Goal: Task Accomplishment & Management: Use online tool/utility

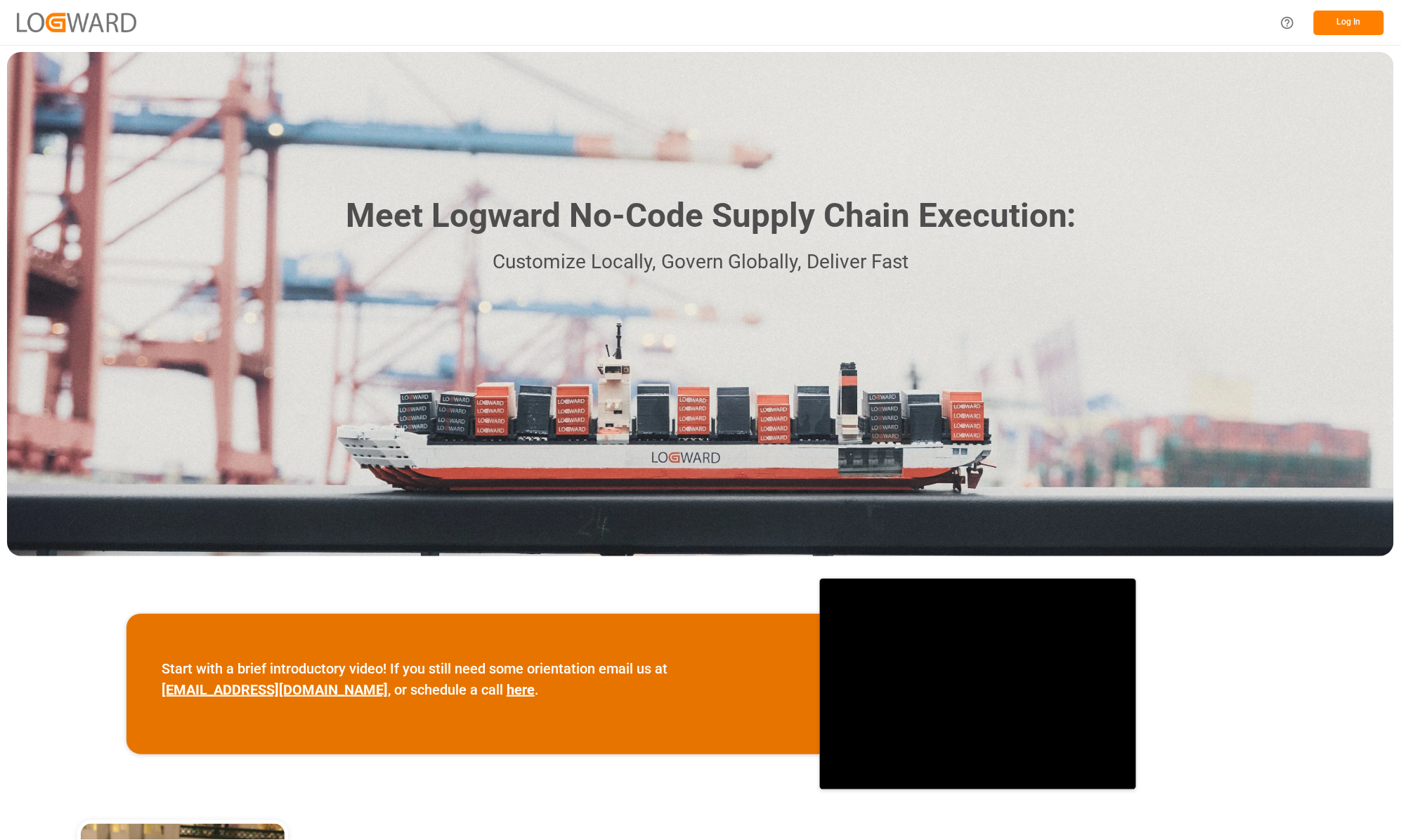
click at [1330, 14] on button "Log In" at bounding box center [1349, 22] width 70 height 25
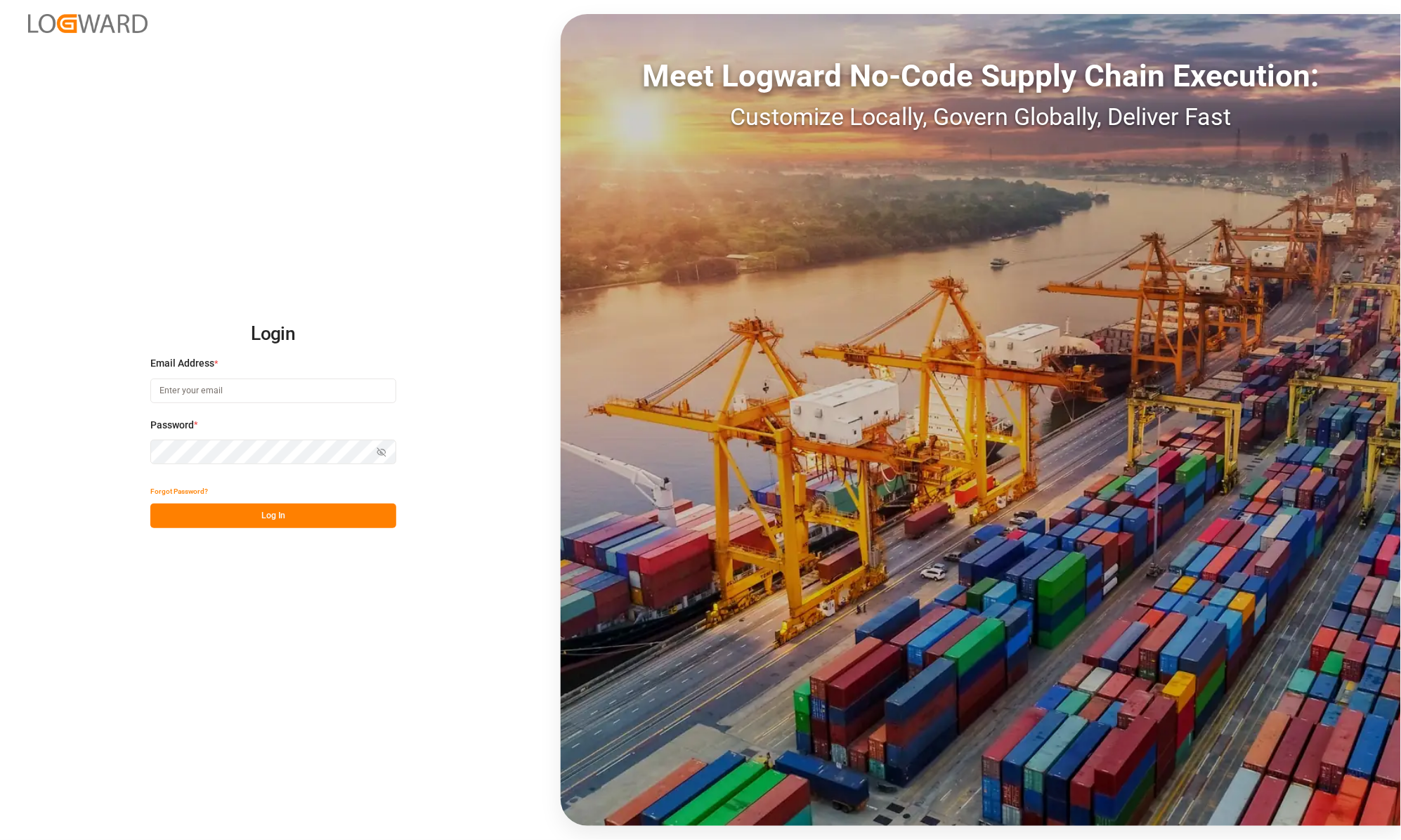
type input "[PERSON_NAME][EMAIL_ADDRESS][DOMAIN_NAME]"
click at [322, 515] on button "Log In" at bounding box center [273, 516] width 246 height 25
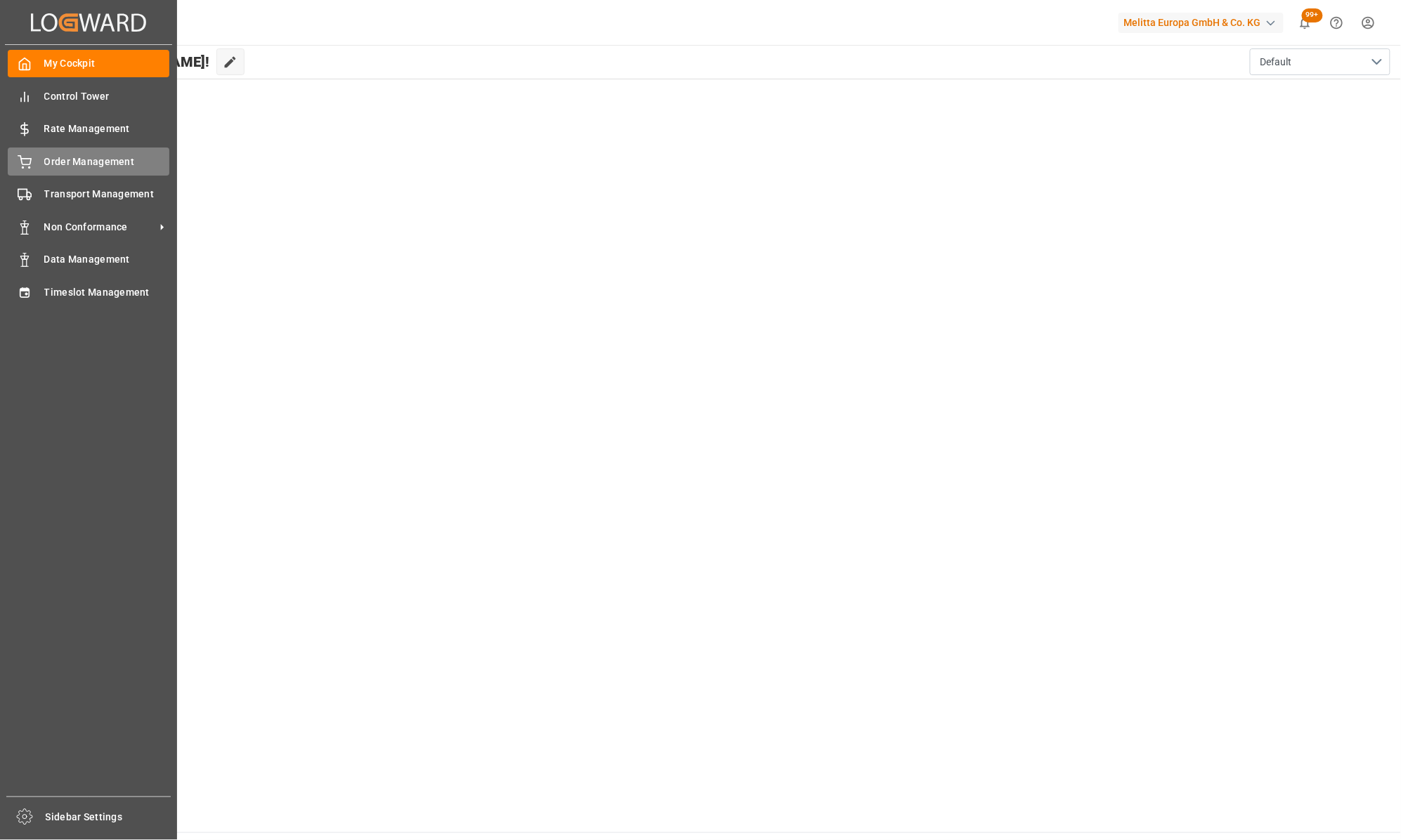
click at [70, 160] on span "Order Management" at bounding box center [107, 161] width 126 height 15
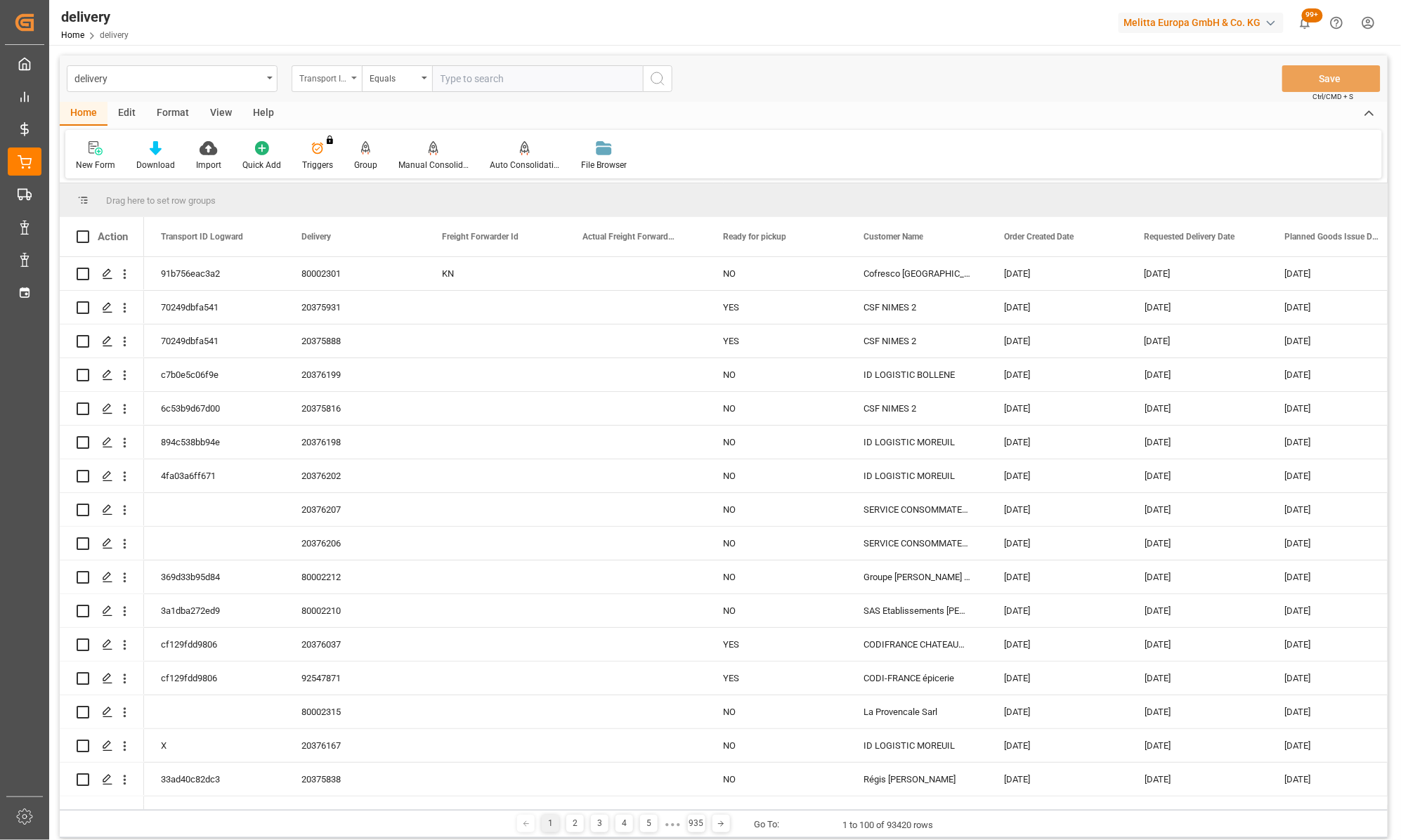
click at [350, 78] on div "Transport ID Logward" at bounding box center [327, 79] width 70 height 27
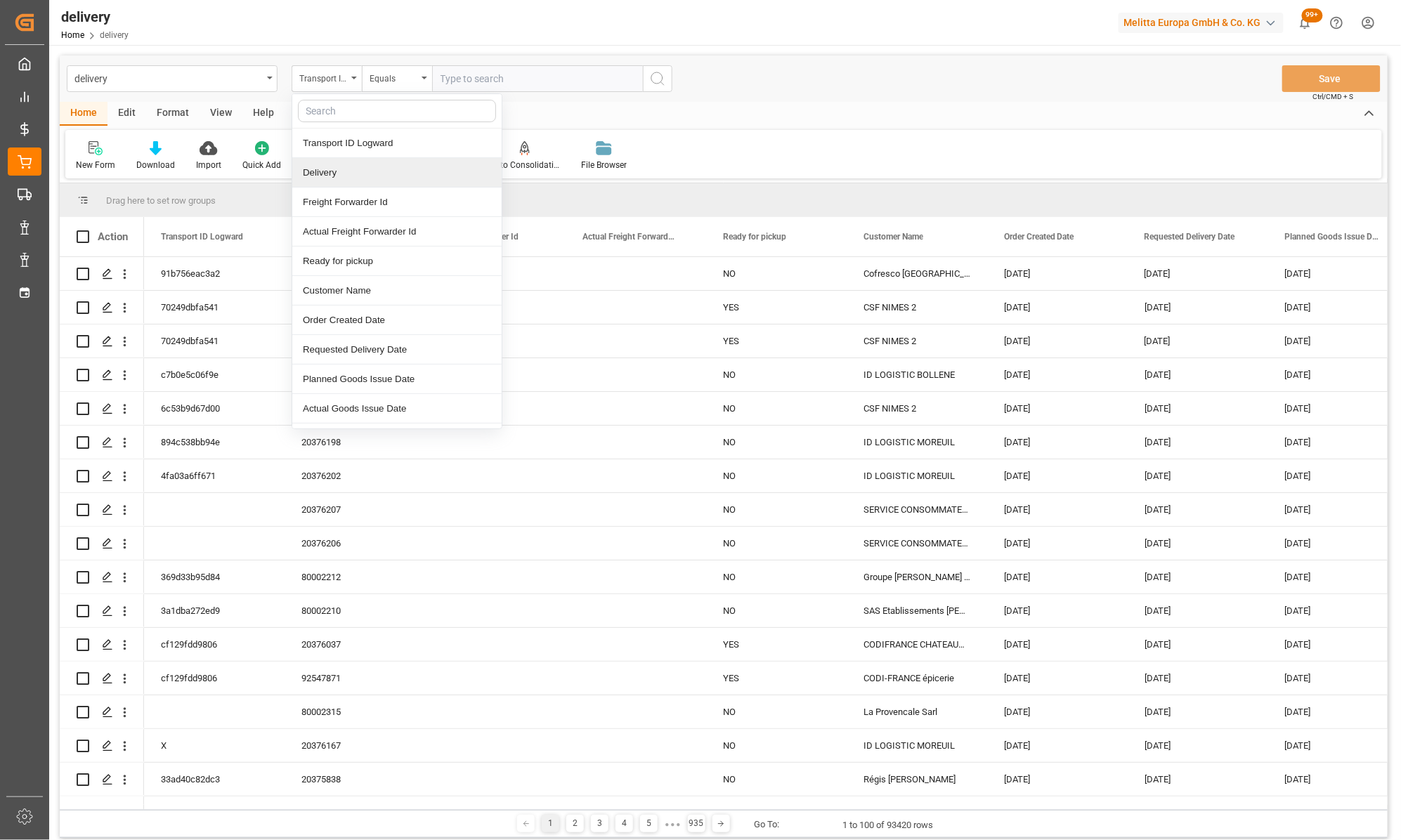
click at [333, 168] on div "Delivery" at bounding box center [396, 172] width 210 height 29
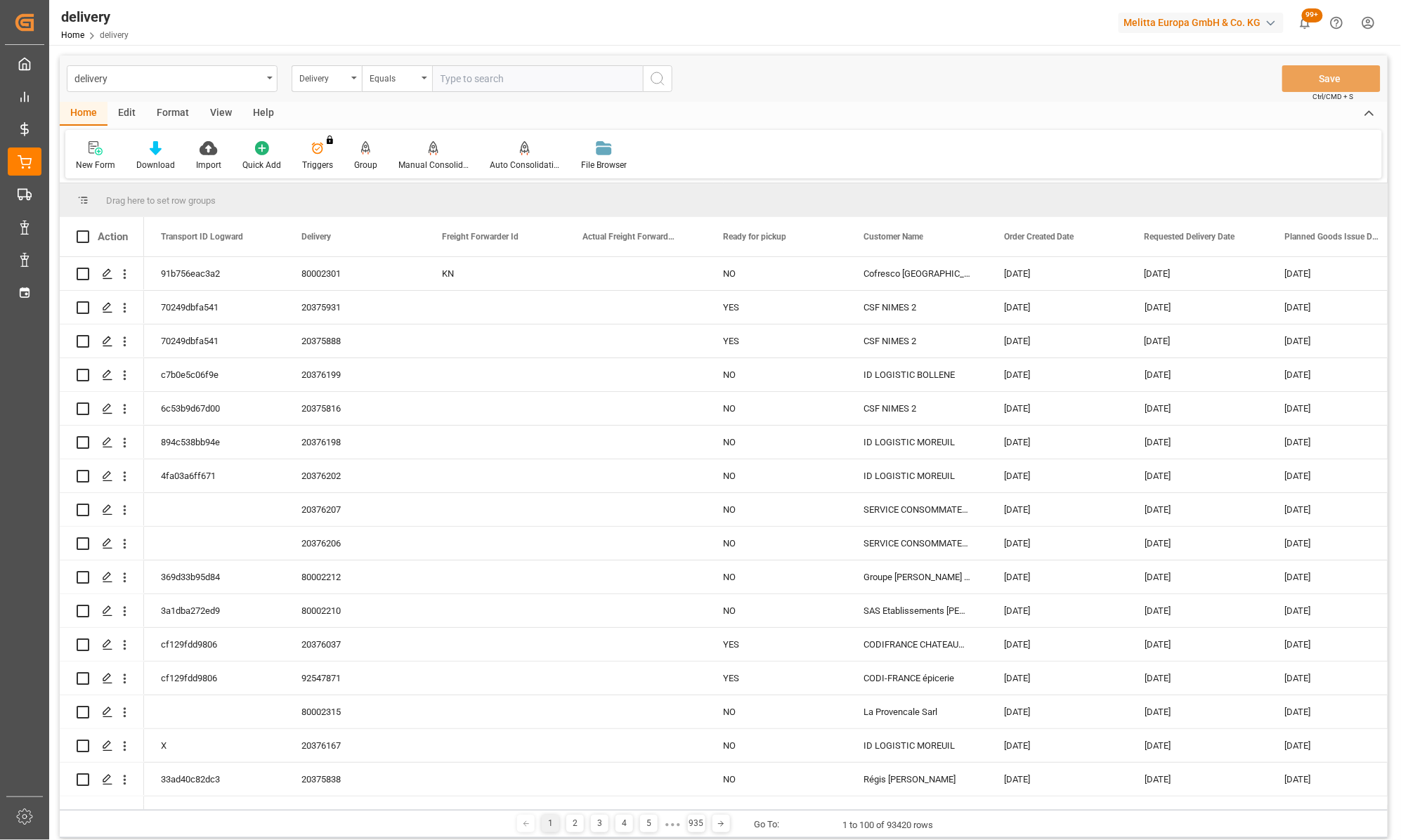
click at [487, 85] on input "text" at bounding box center [537, 79] width 210 height 27
type input "20375876"
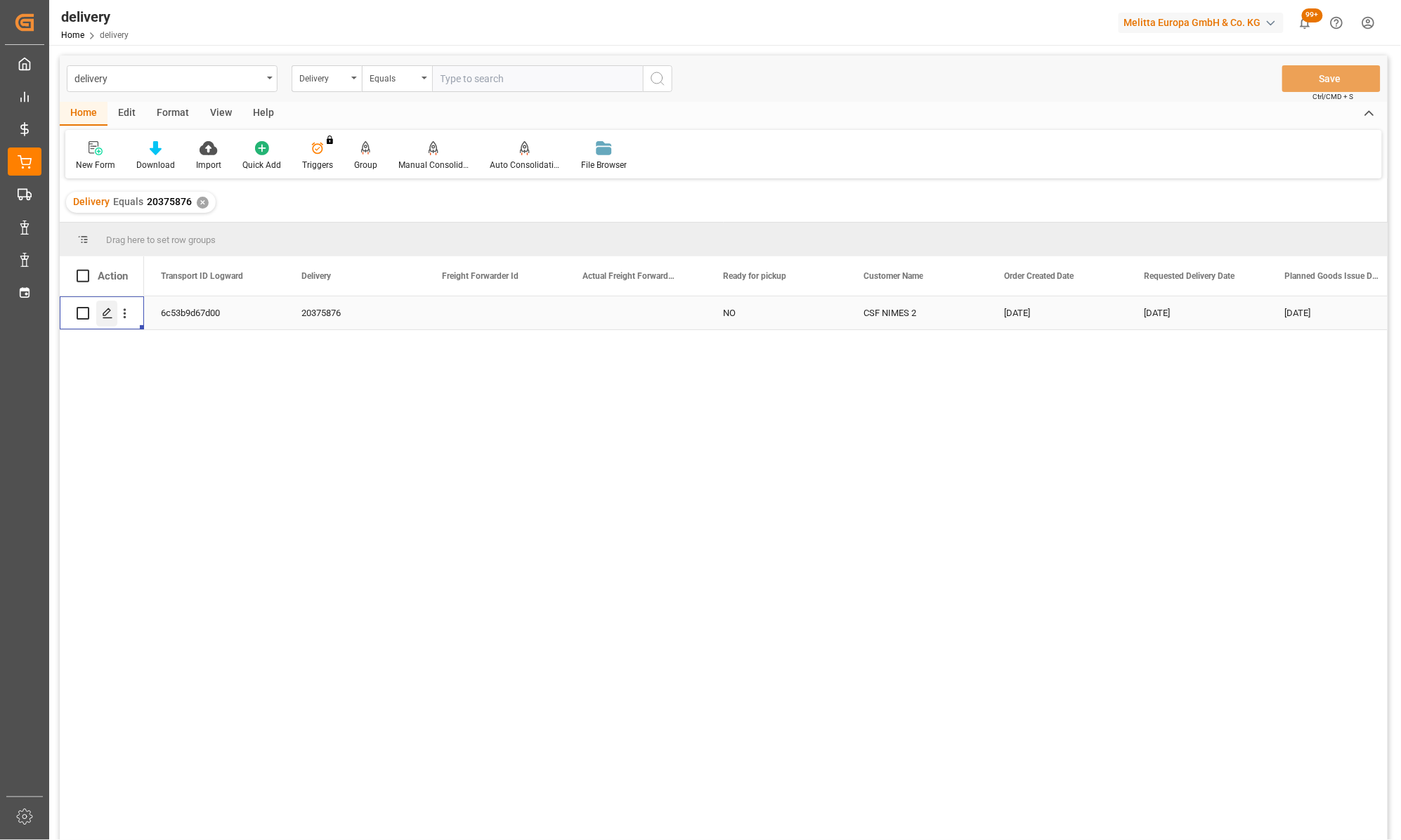
click at [108, 311] on icon "Press SPACE to select this row." at bounding box center [108, 313] width 11 height 11
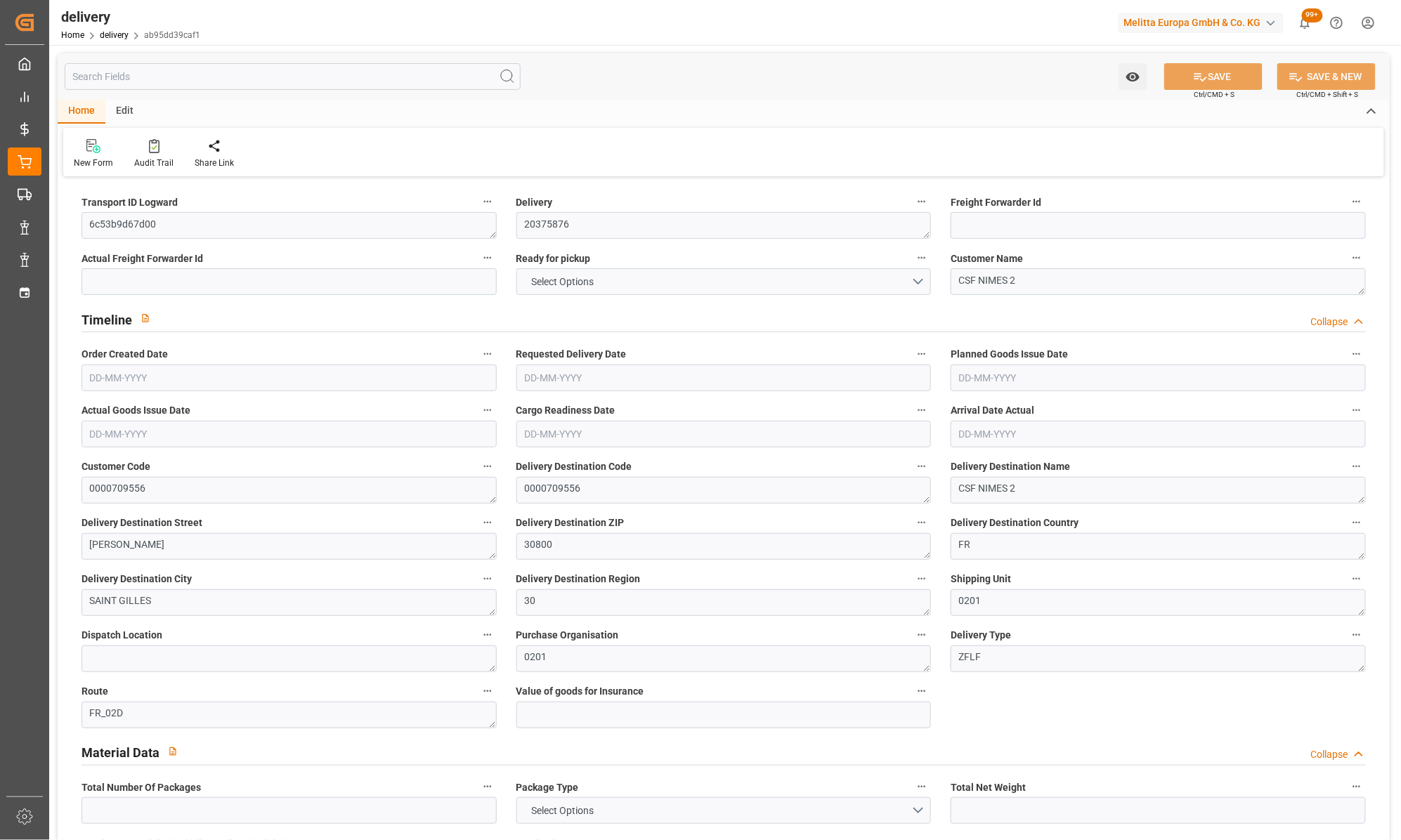
type input "684"
type input "1386"
type input "4320"
type input "0"
type input "6"
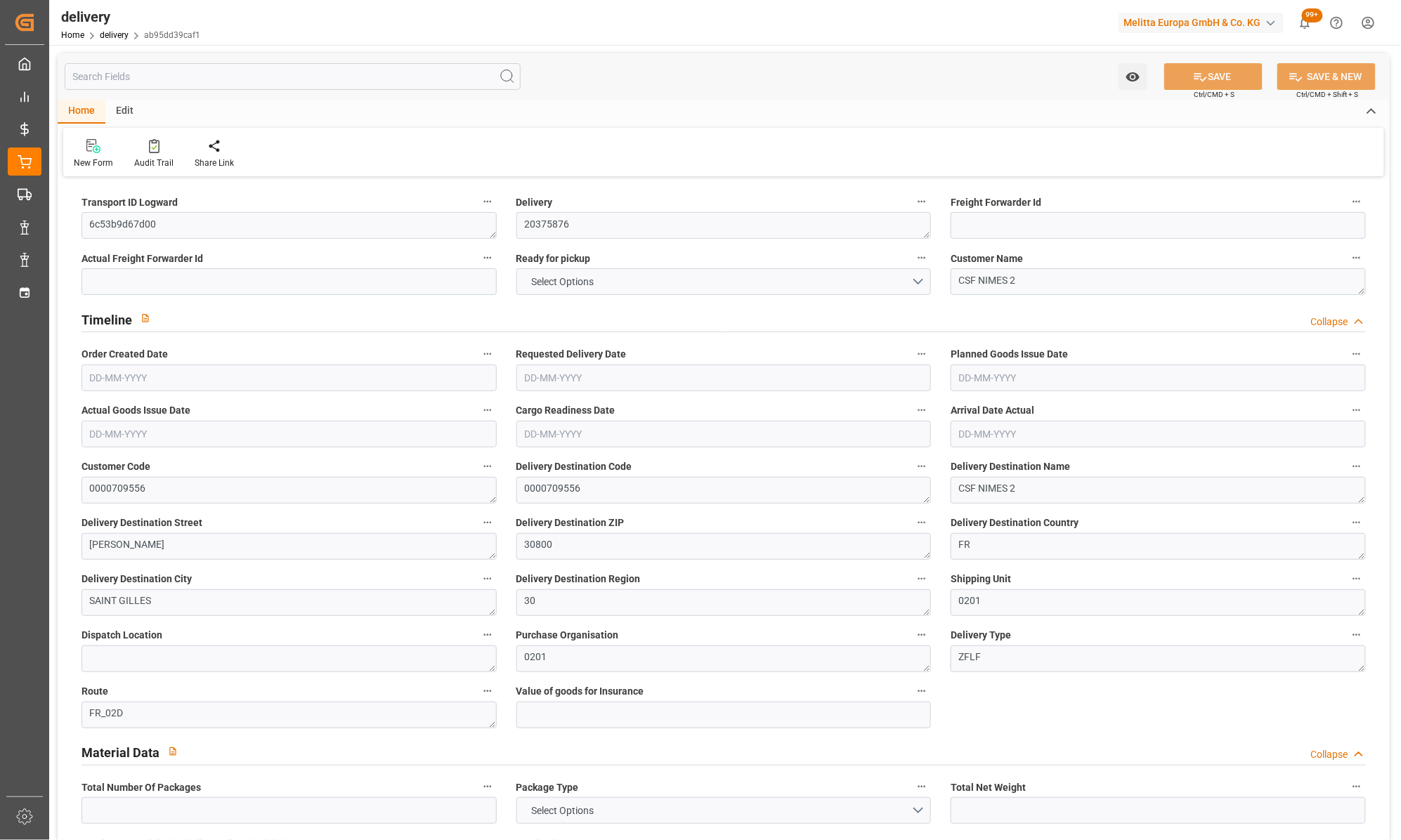
type input "6"
type input "3"
type input "0"
type input "-5.4682"
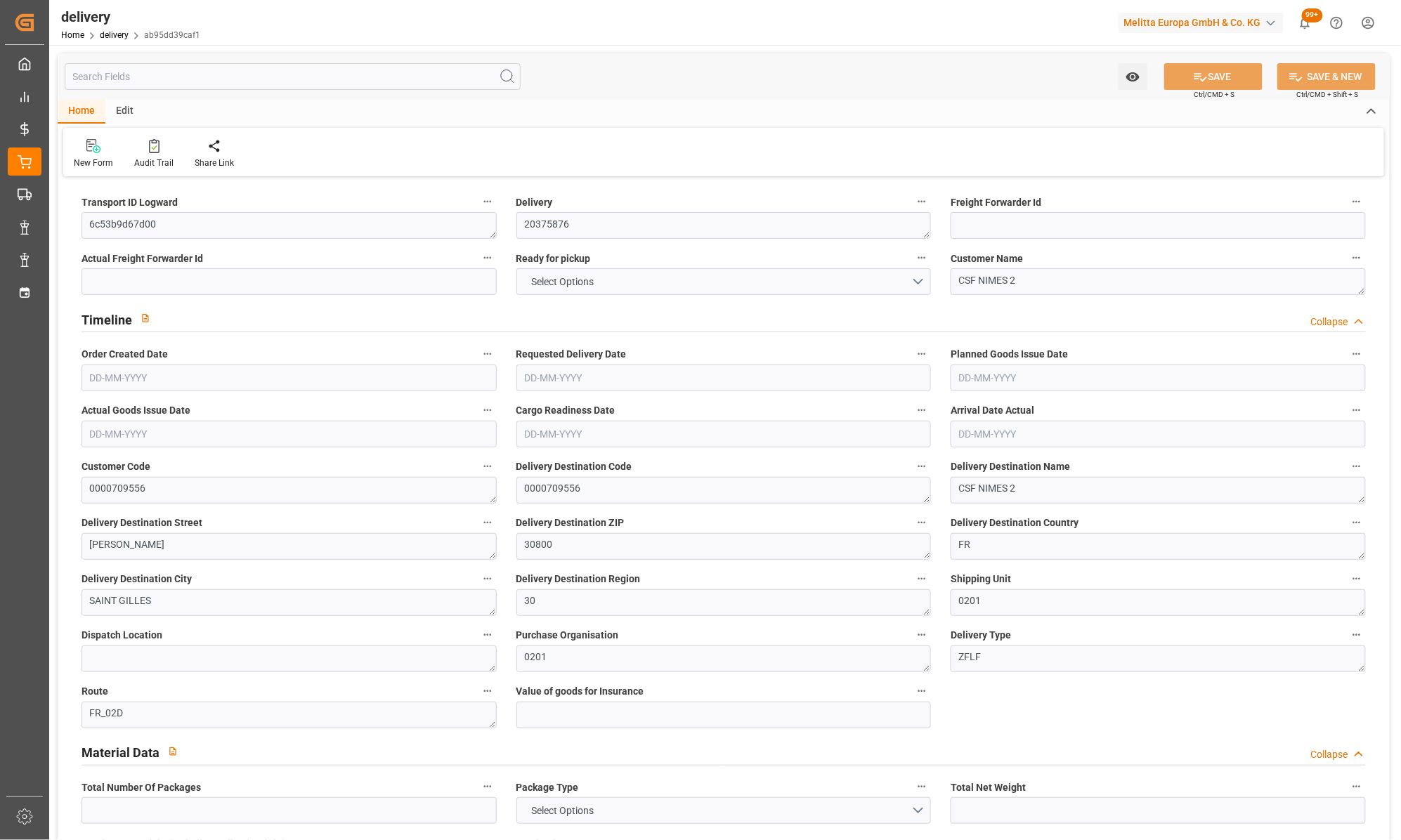
type input "135.0182"
type input "129.5499"
type input "14.7"
type input "0"
type input "1.5"
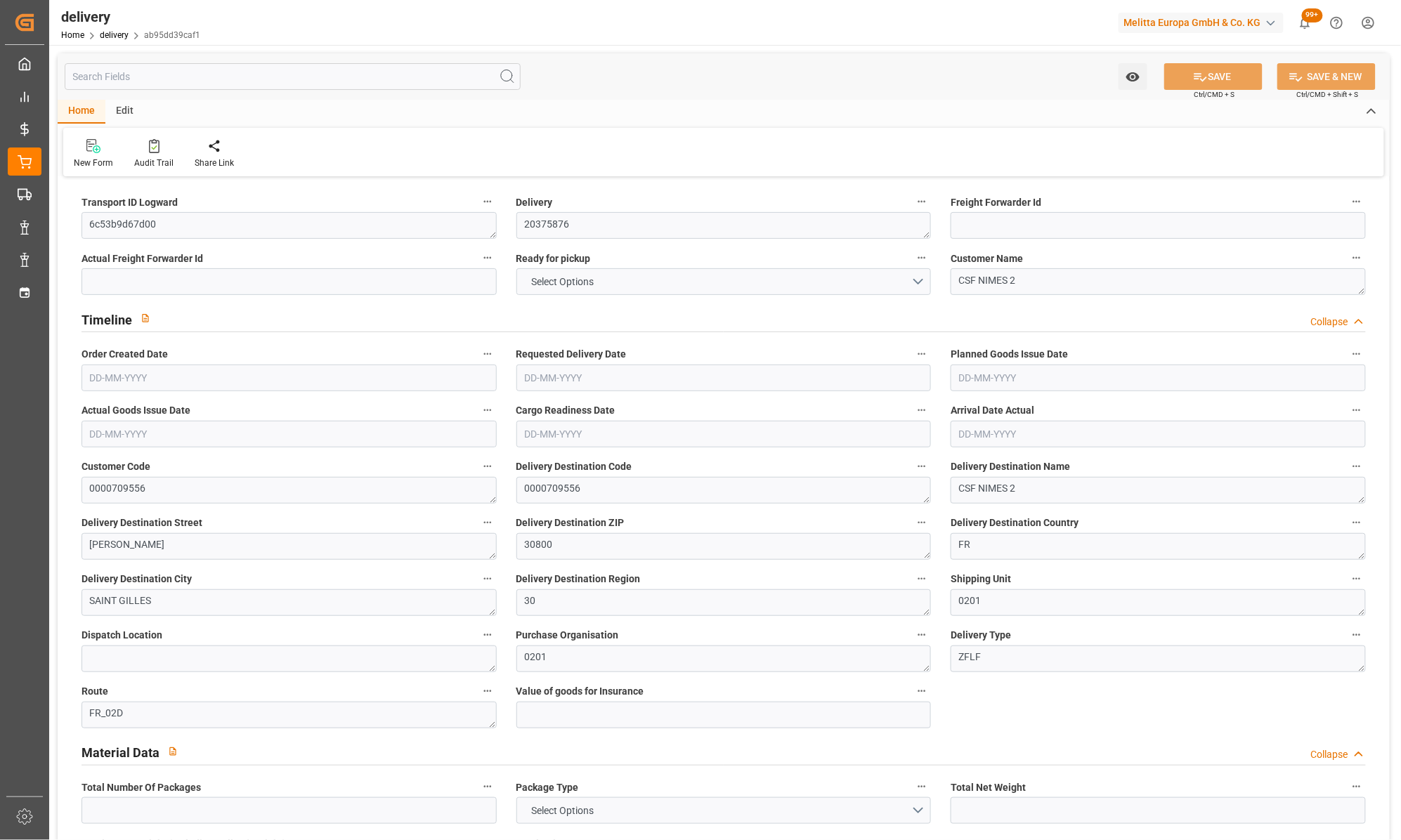
type input "1.3"
type input "0"
type input "9"
type input "1173.6"
type input "101"
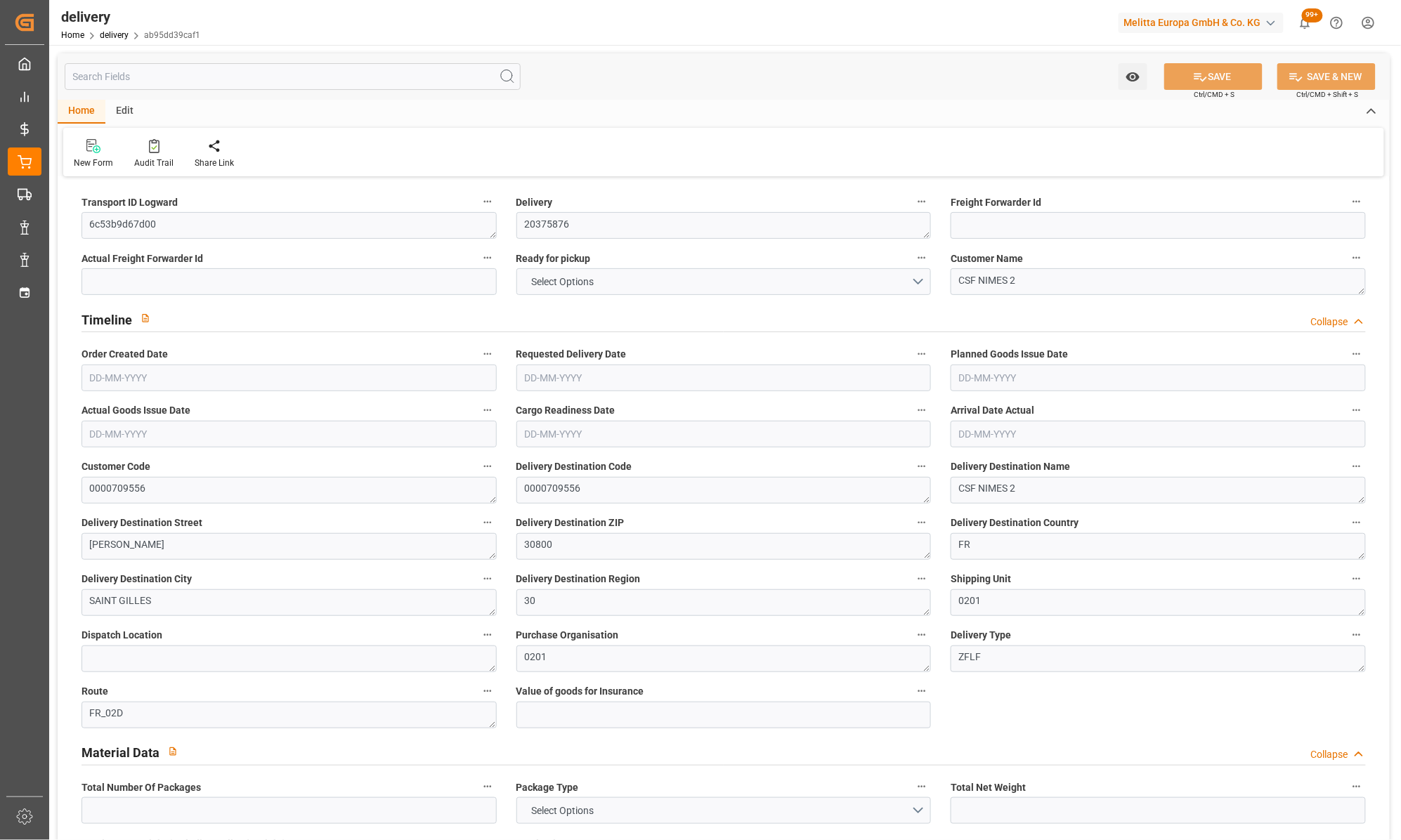
type input "8077.8132"
type input "0.5181"
type input "0"
type input "[DATE]"
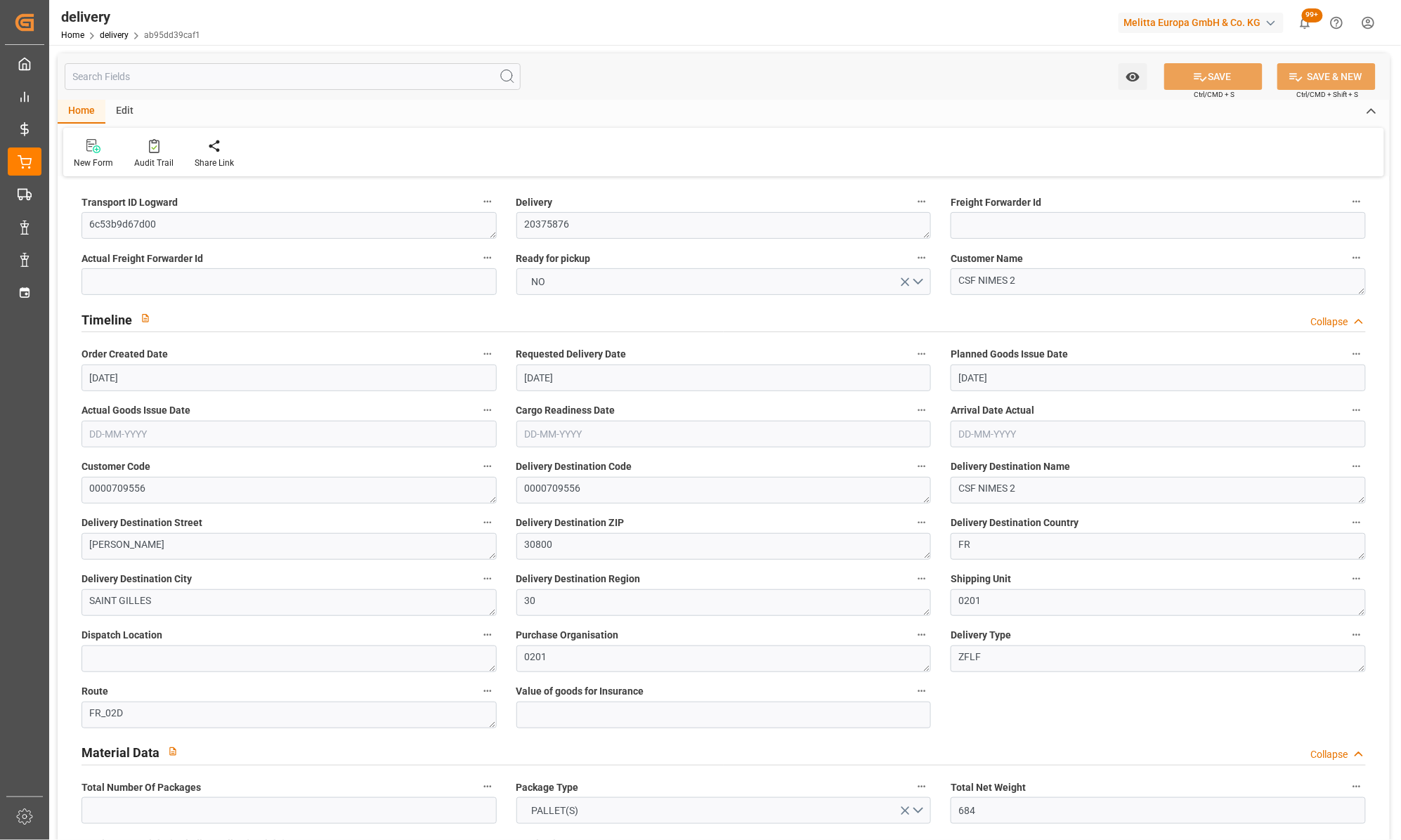
type input "[DATE]"
type input "[DATE] 11:01"
click at [917, 279] on button "NO" at bounding box center [724, 282] width 415 height 27
click at [532, 290] on div "YES" at bounding box center [724, 285] width 414 height 29
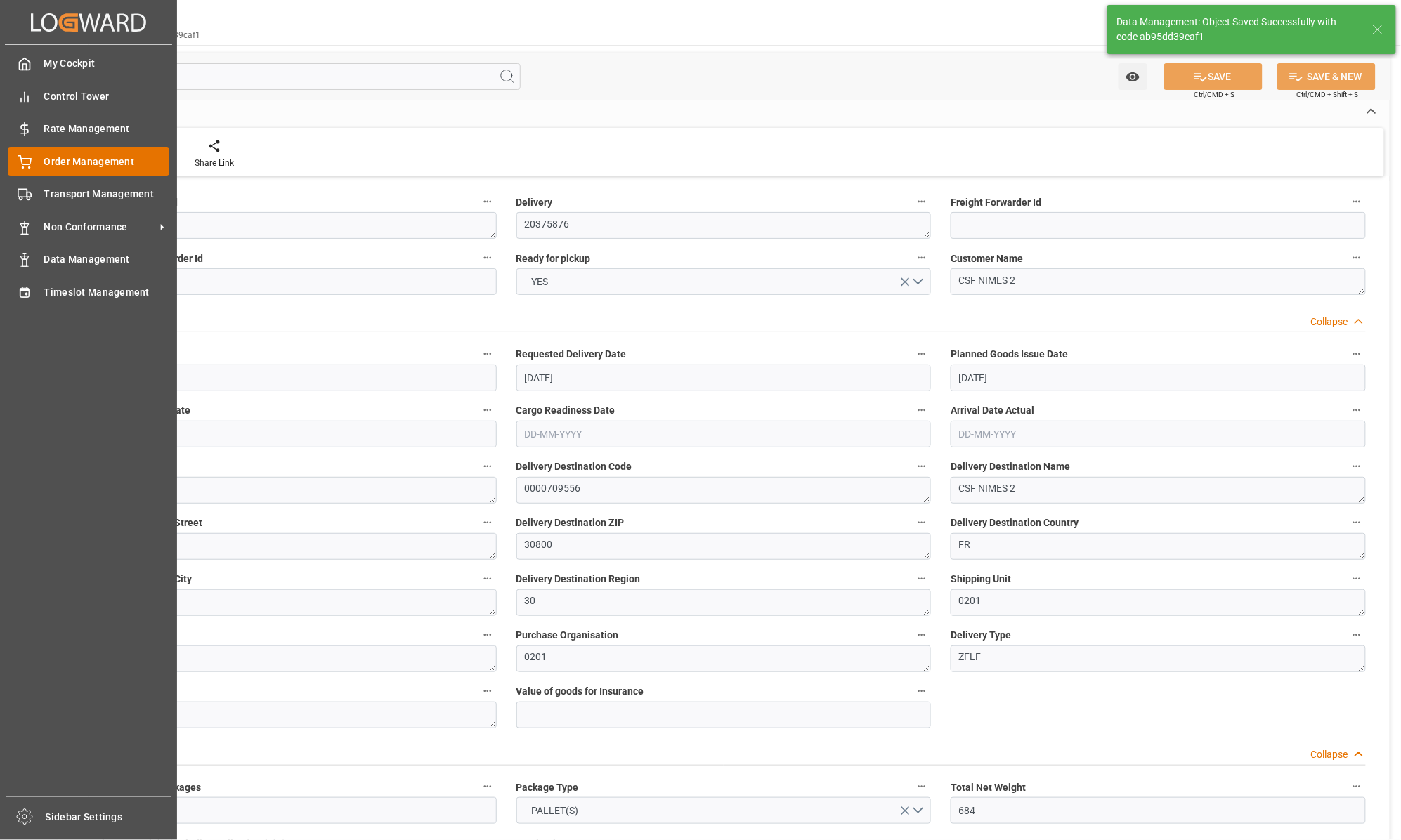
click at [51, 156] on span "Order Management" at bounding box center [107, 161] width 126 height 15
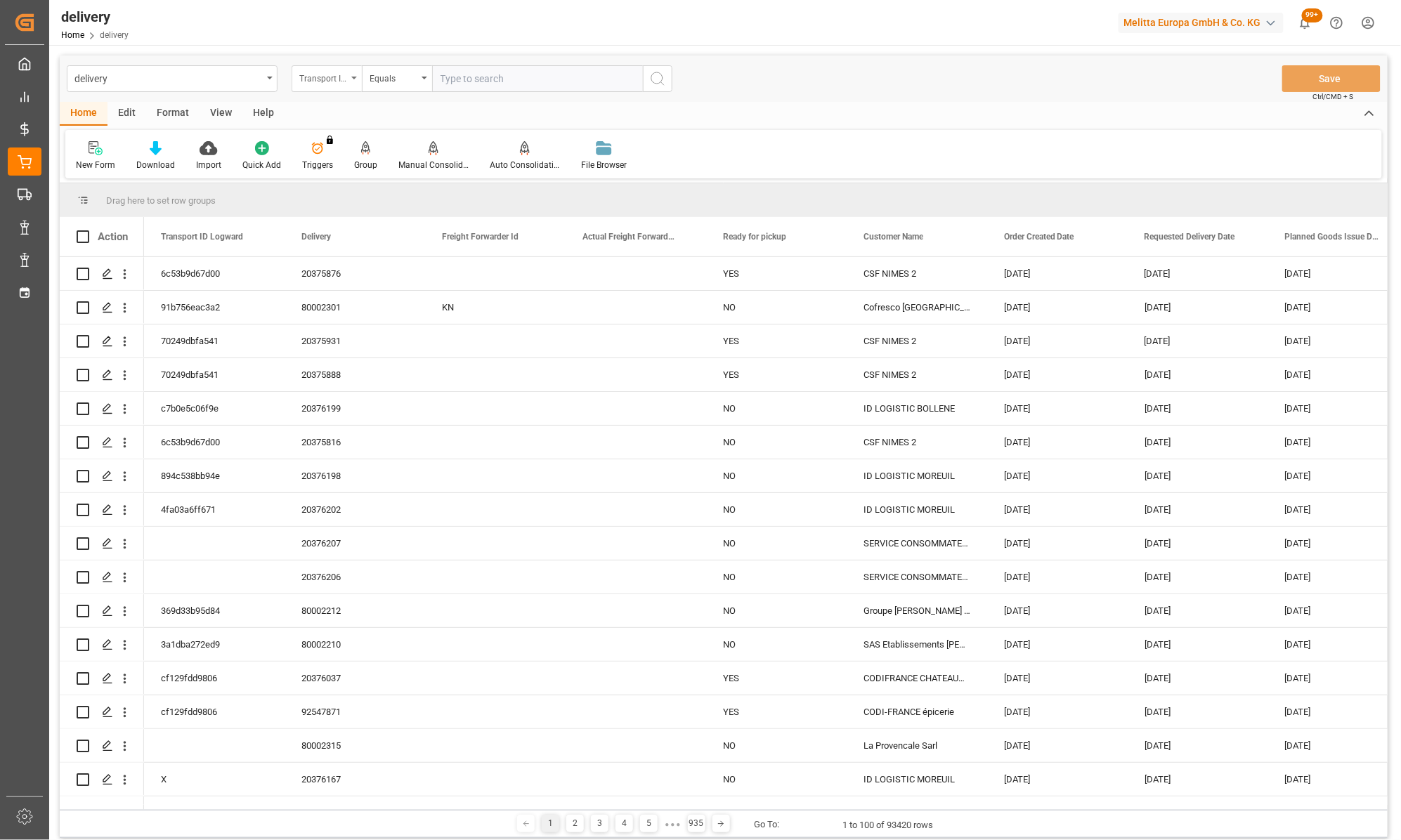
click at [353, 77] on icon "open menu" at bounding box center [354, 78] width 6 height 3
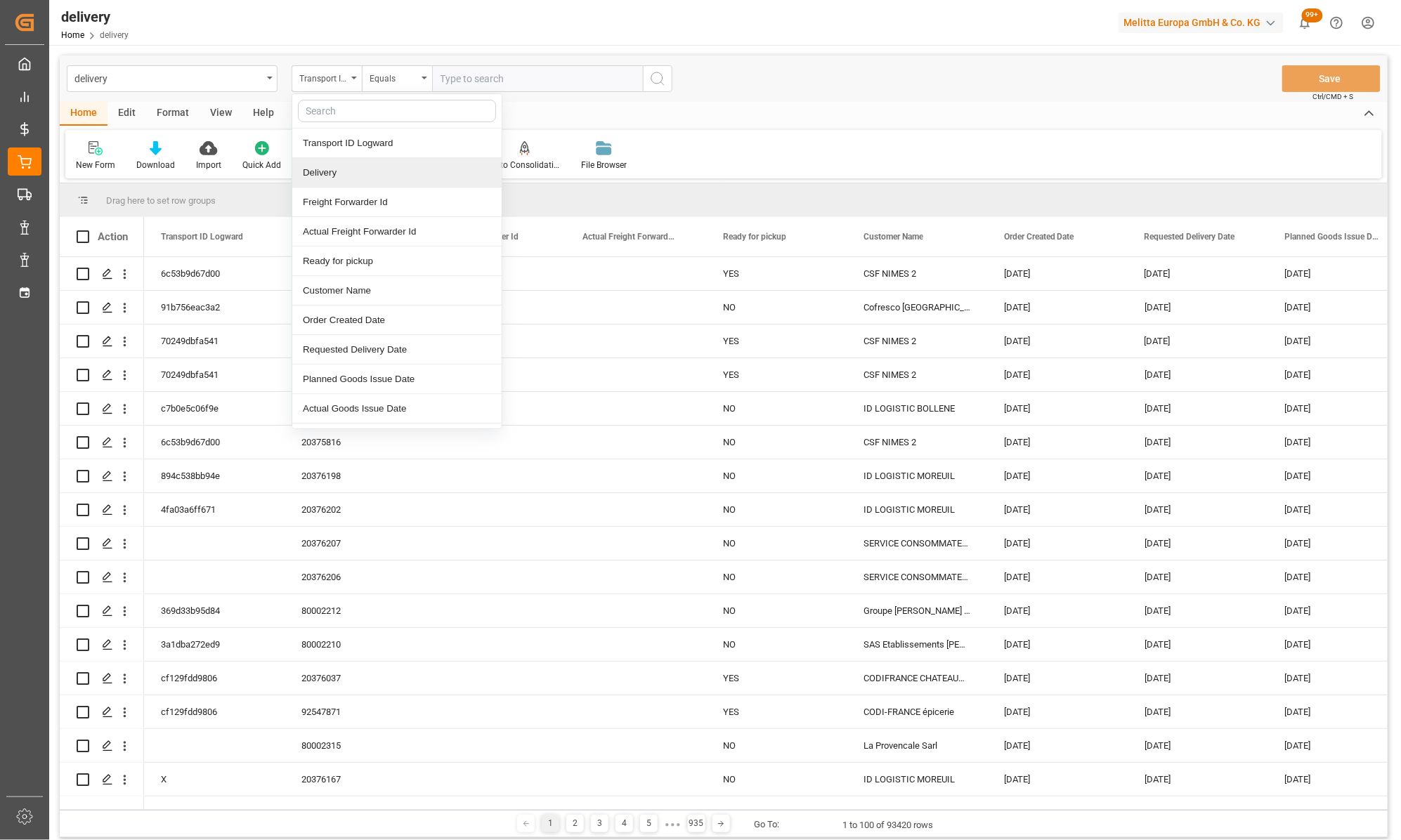
click at [337, 167] on div "Delivery" at bounding box center [396, 172] width 210 height 29
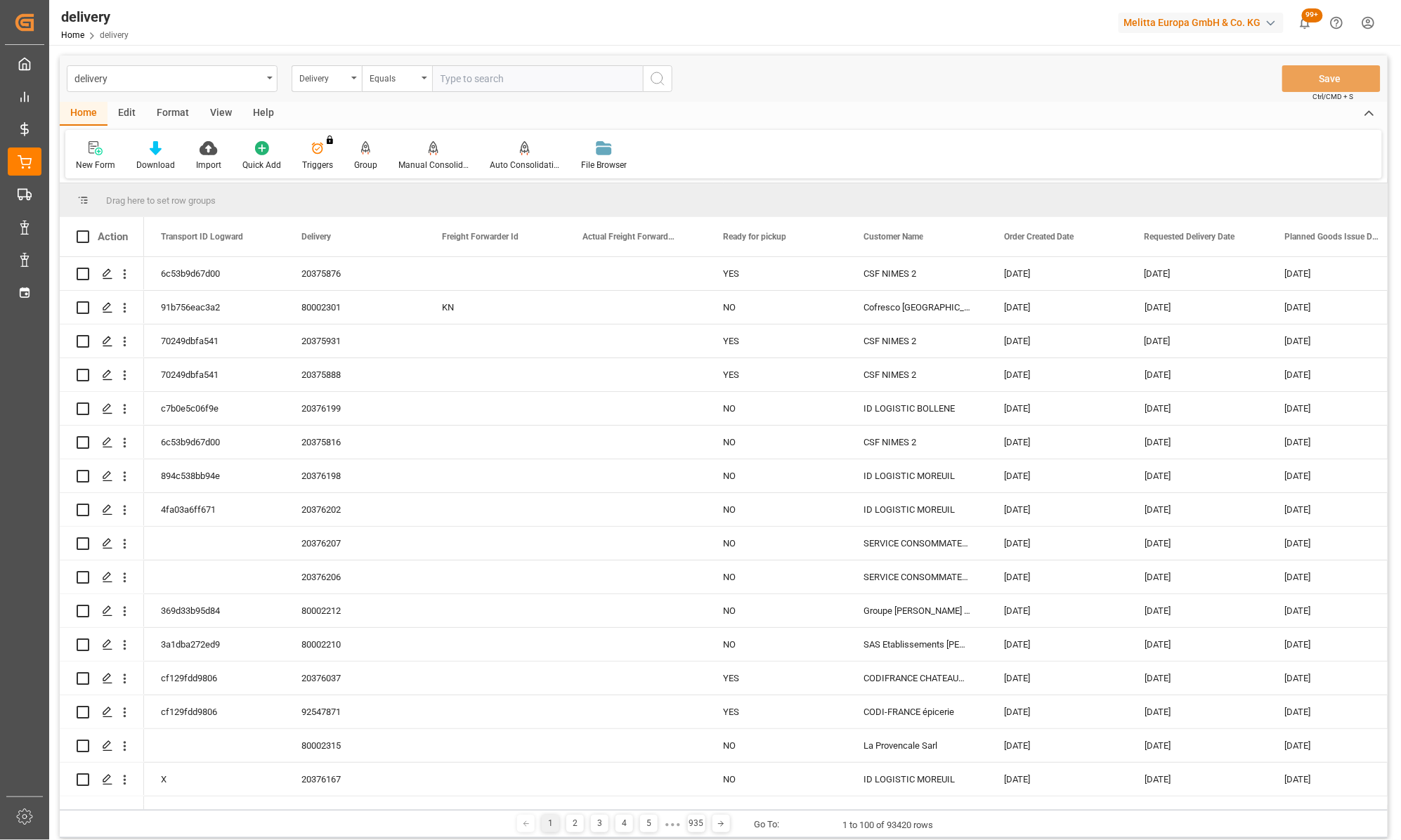
click at [510, 71] on input "text" at bounding box center [537, 79] width 210 height 27
type input "20375816"
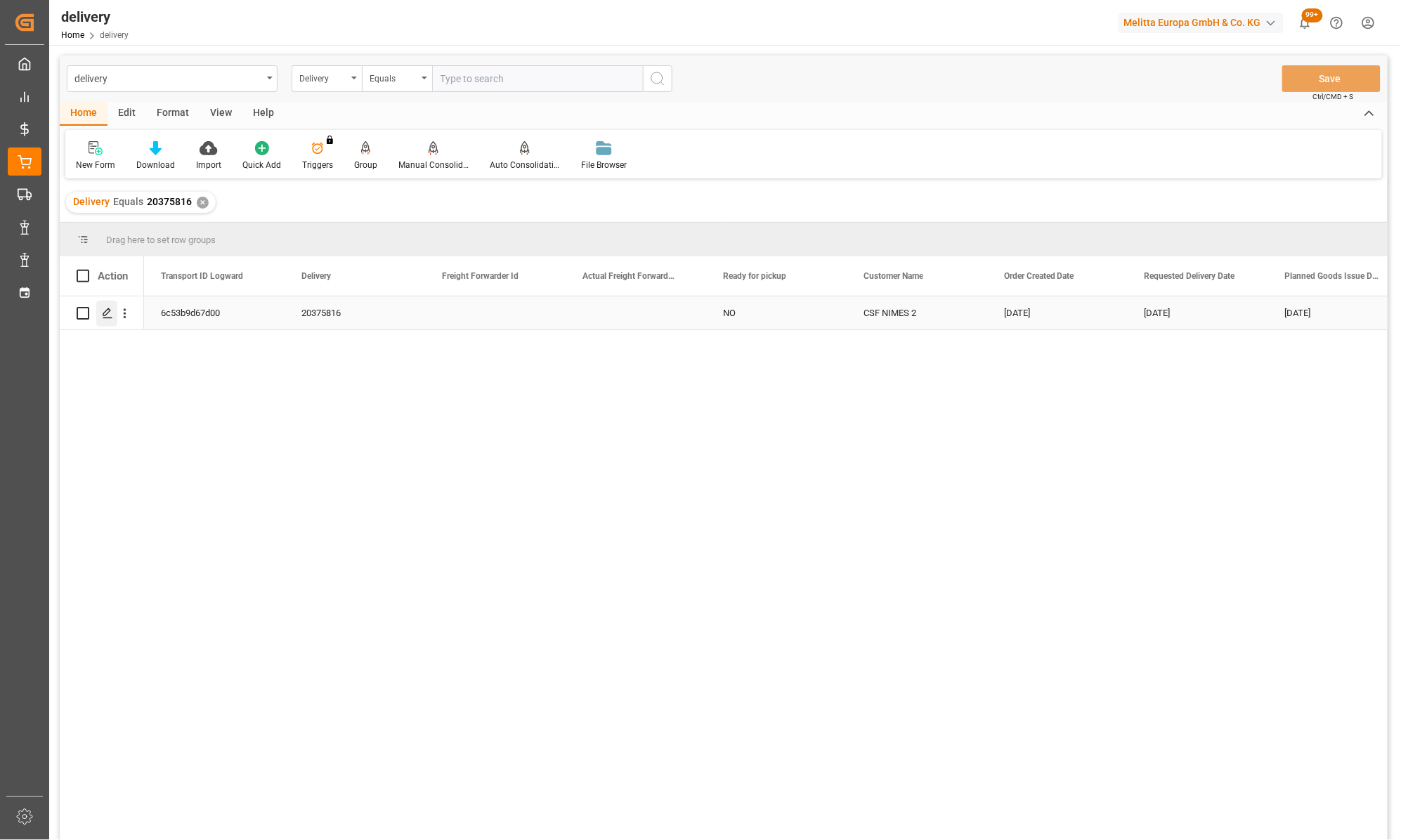
click at [108, 312] on icon "Press SPACE to select this row." at bounding box center [108, 313] width 11 height 11
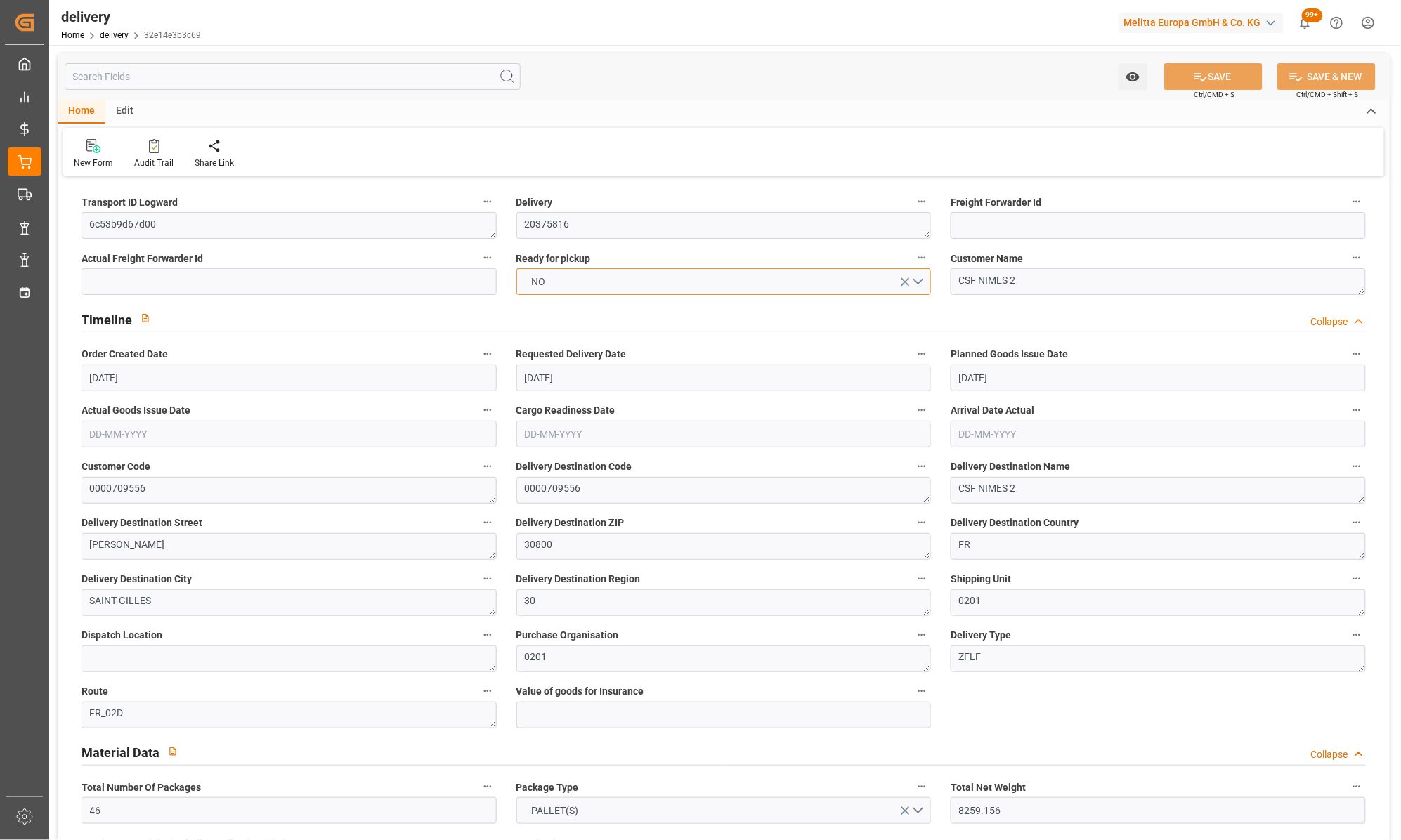
click at [922, 276] on button "NO" at bounding box center [724, 282] width 415 height 27
click at [543, 279] on div "YES" at bounding box center [724, 285] width 414 height 29
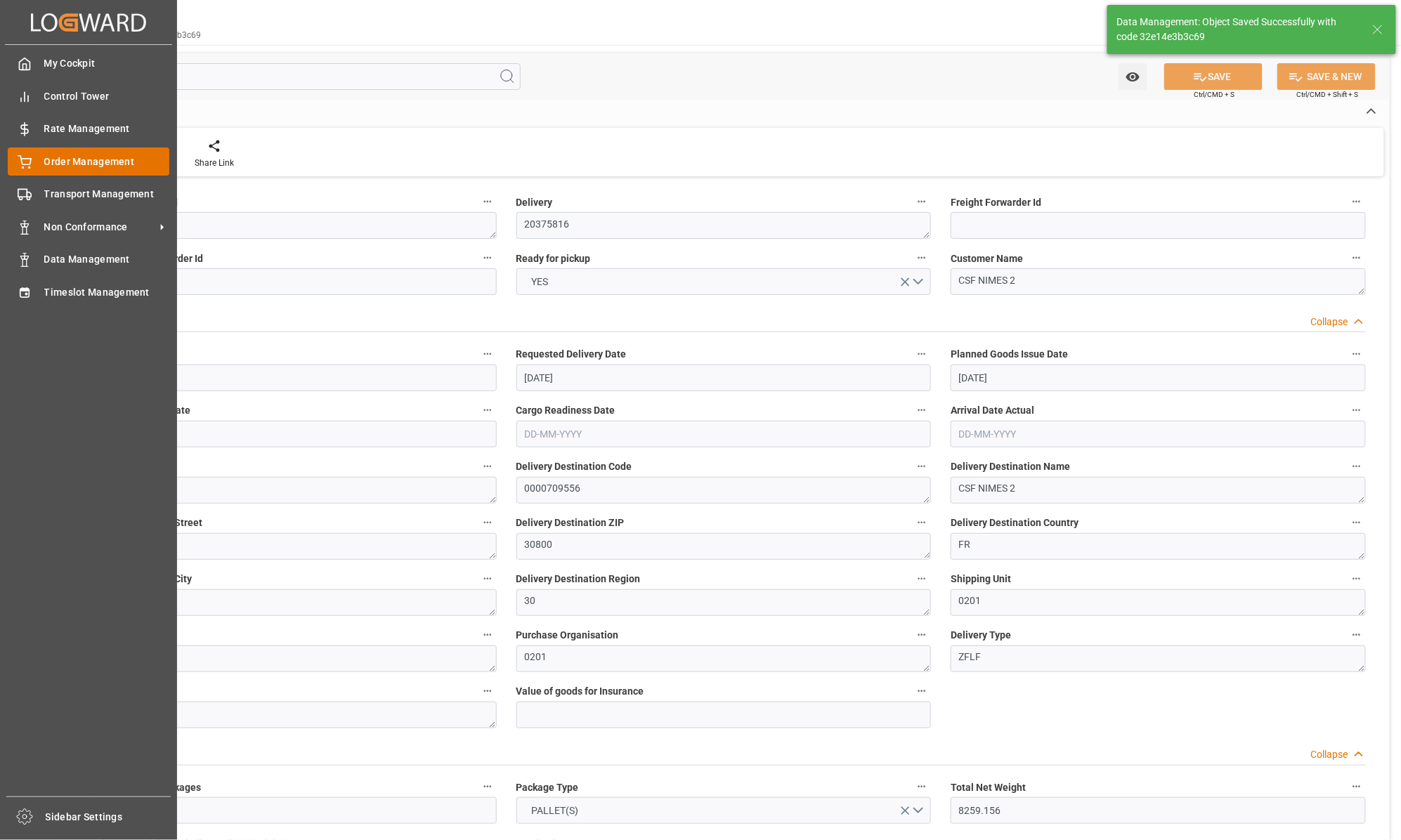
click at [17, 165] on icon at bounding box center [25, 162] width 14 height 14
